Goal: Task Accomplishment & Management: Manage account settings

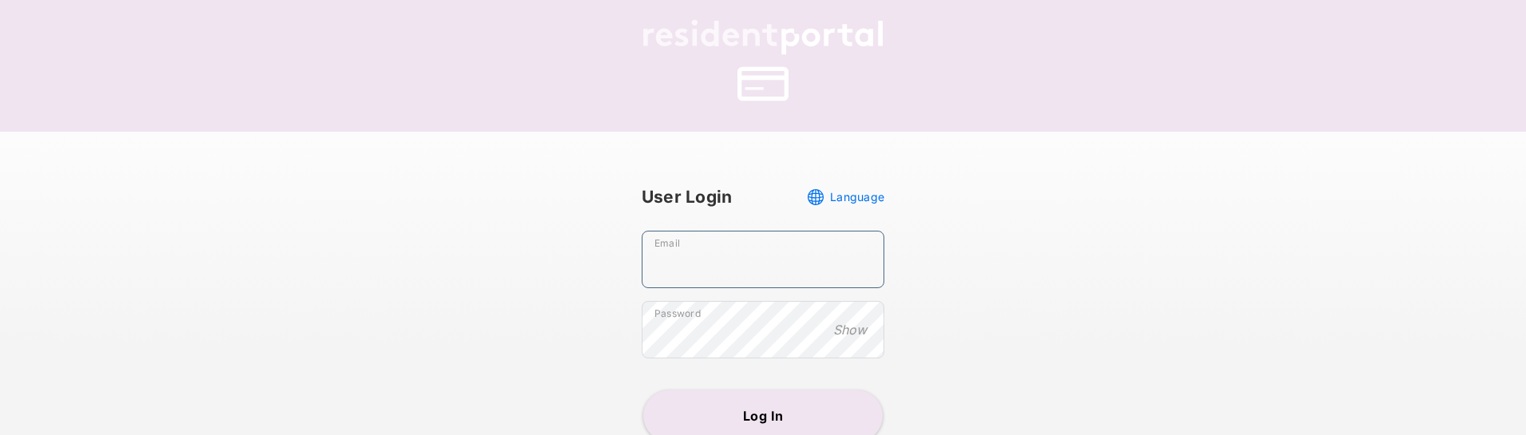
type input "**********"
click at [757, 409] on button "Log In" at bounding box center [762, 415] width 239 height 51
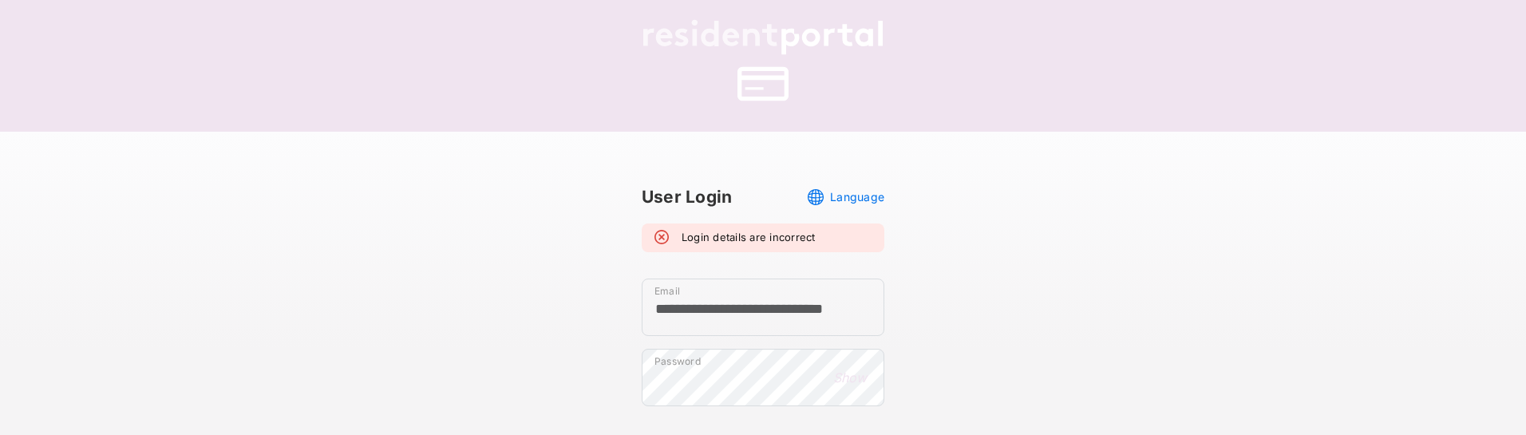
click at [864, 382] on button "Show" at bounding box center [850, 378] width 43 height 18
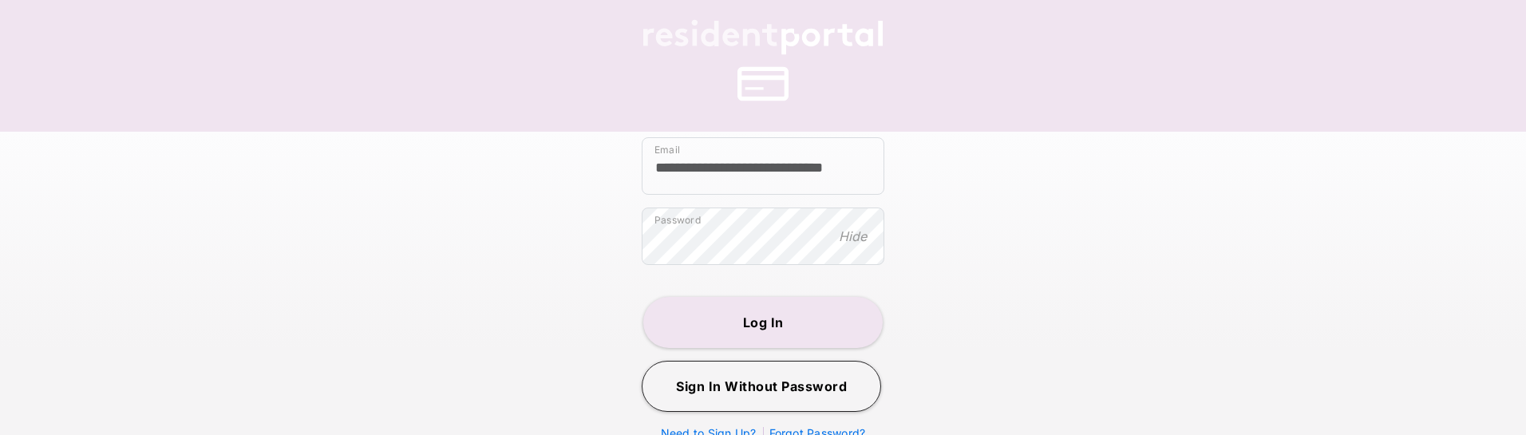
click at [758, 322] on button "Log In" at bounding box center [762, 322] width 239 height 51
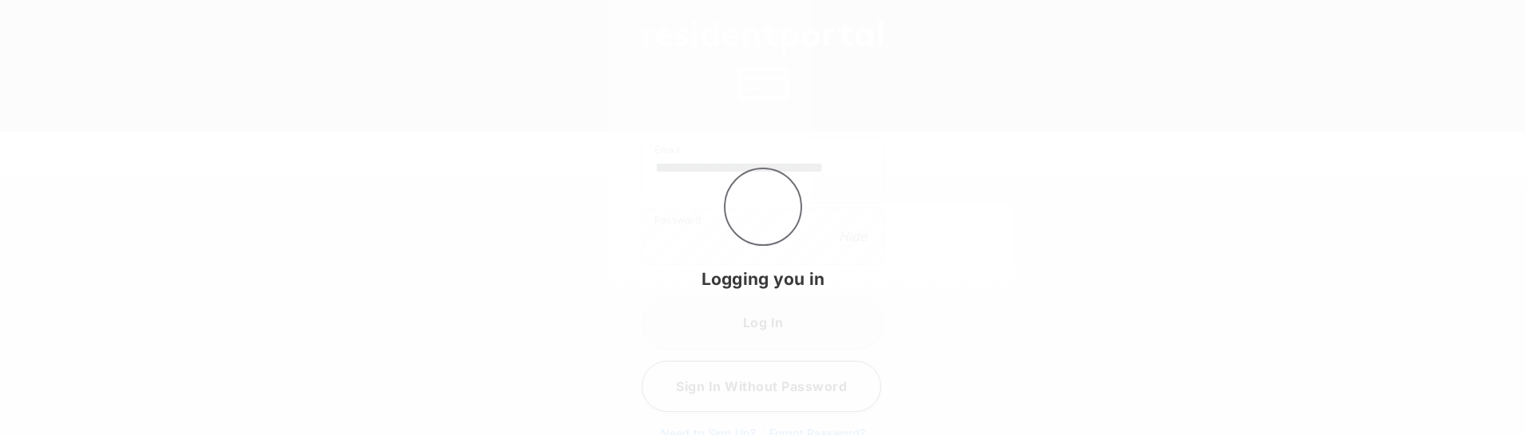
scroll to position [156, 0]
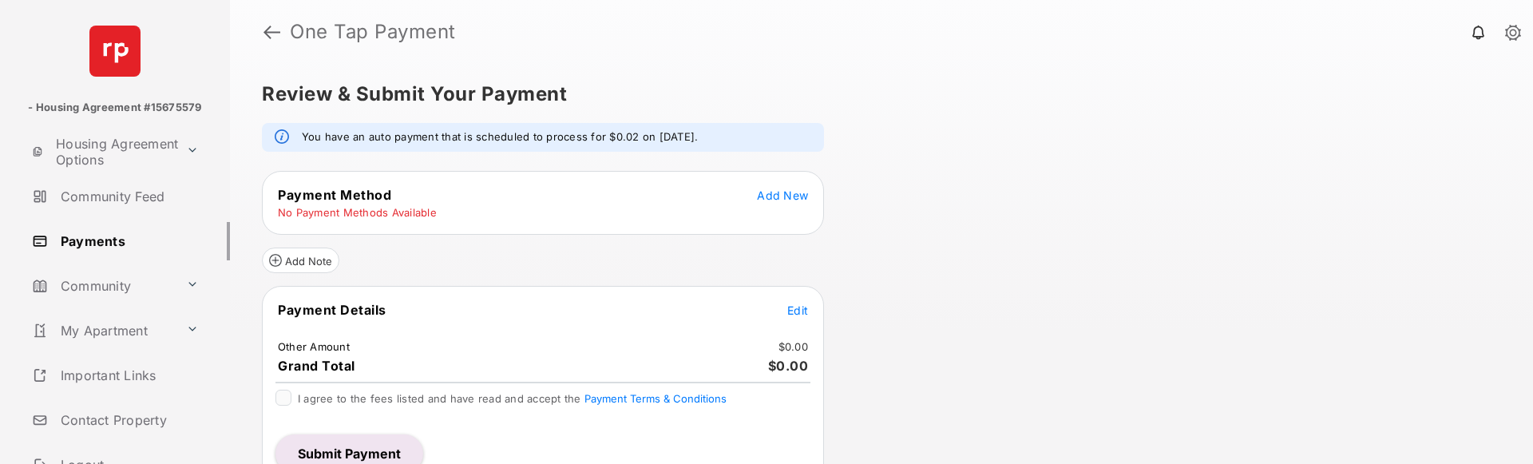
click at [109, 247] on link "Payments" at bounding box center [128, 241] width 204 height 38
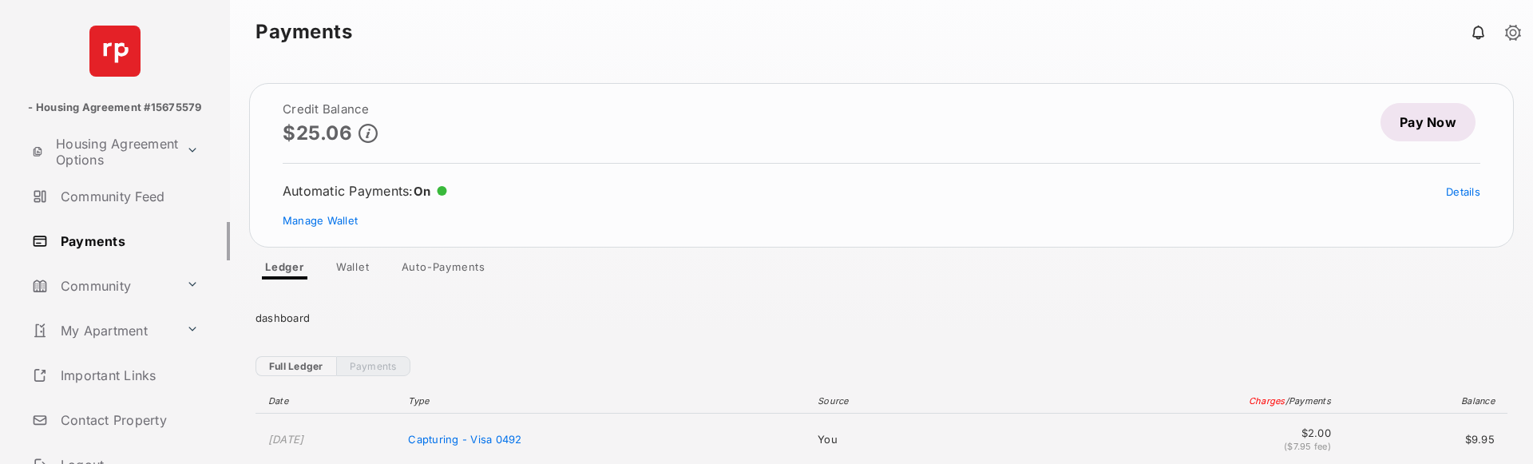
click at [352, 264] on link "Wallet" at bounding box center [352, 269] width 59 height 19
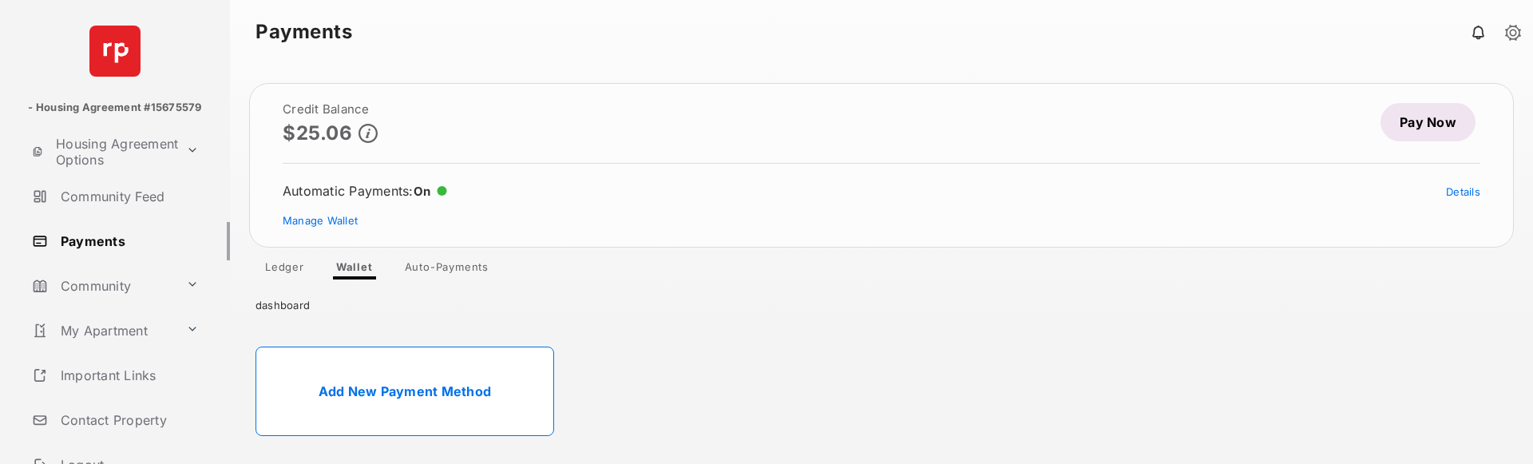
scroll to position [1, 0]
click at [450, 387] on link "Add New Payment Method" at bounding box center [404, 390] width 299 height 89
